Goal: Task Accomplishment & Management: Complete application form

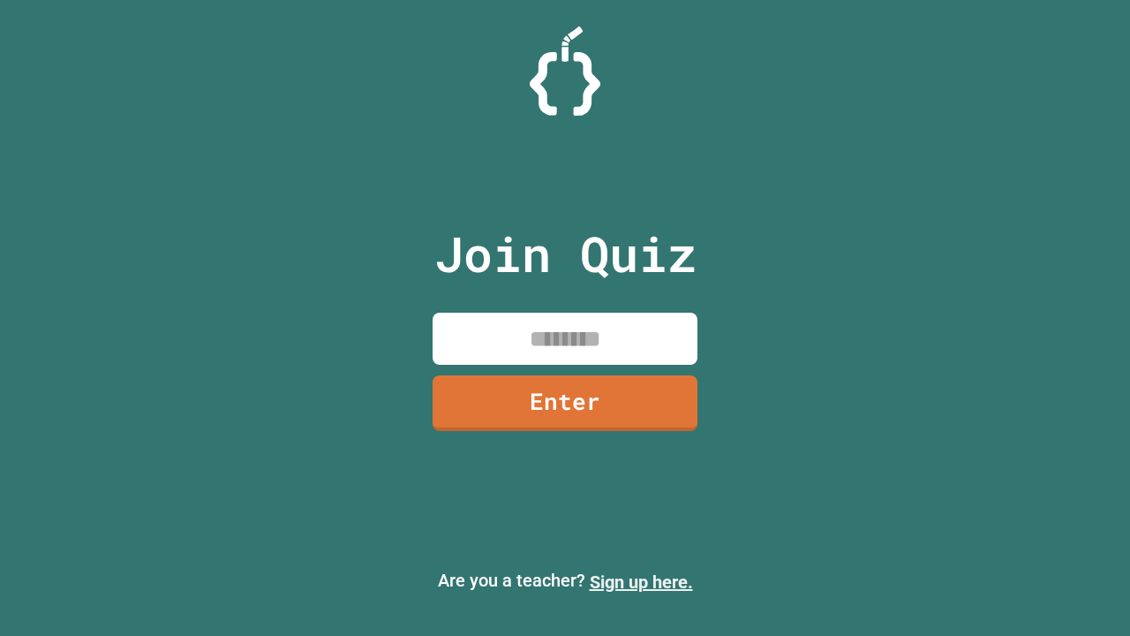
click at [641, 582] on link "Sign up here." at bounding box center [641, 581] width 103 height 21
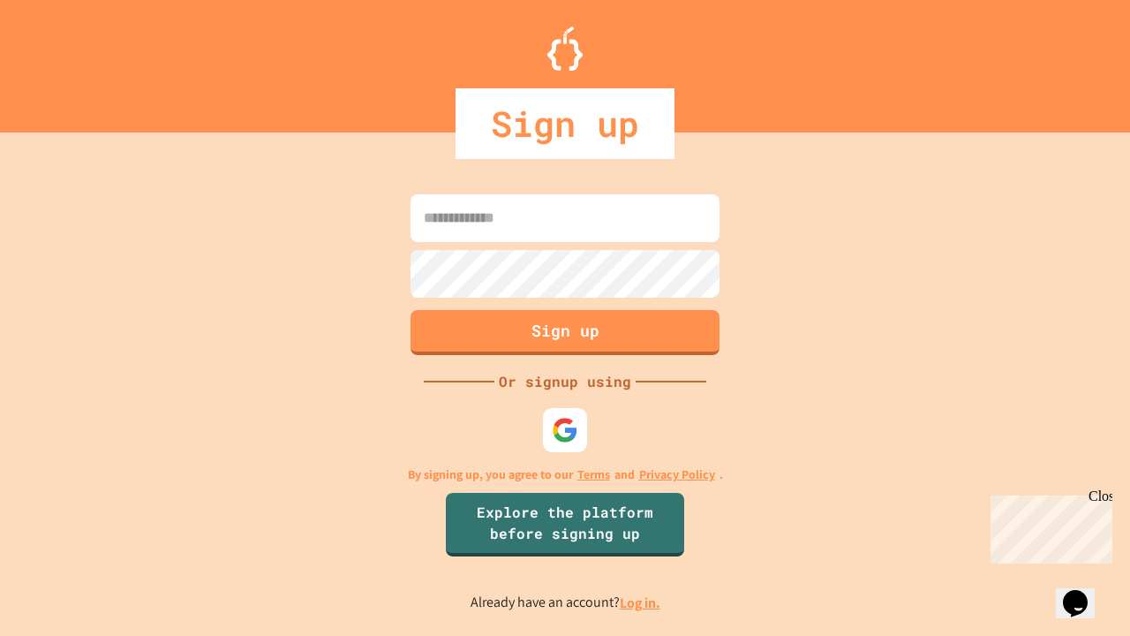
click at [641, 602] on link "Log in." at bounding box center [640, 602] width 41 height 19
